Goal: Find contact information: Find contact information

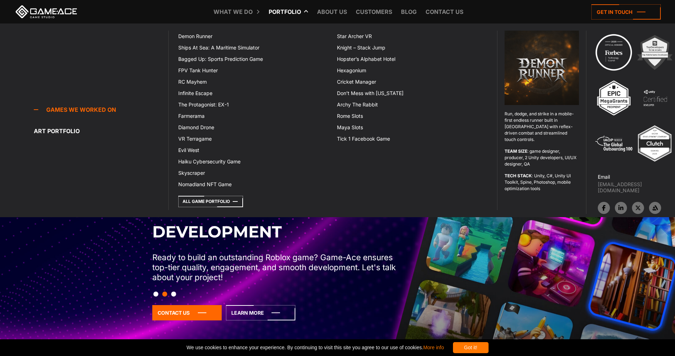
click at [295, 10] on link "Portfolio" at bounding box center [285, 11] width 40 height 23
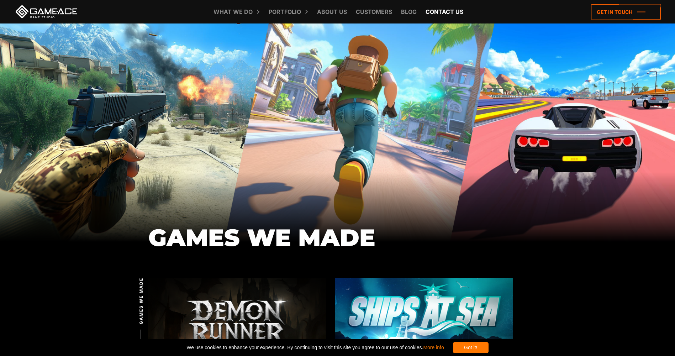
click at [450, 14] on link "Contact us" at bounding box center [444, 11] width 45 height 23
